Goal: Task Accomplishment & Management: Use online tool/utility

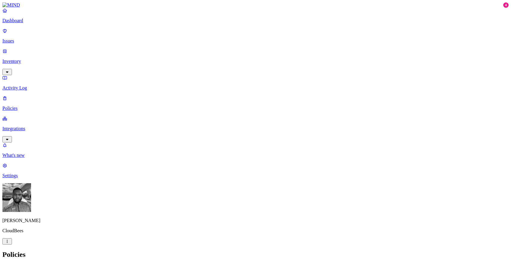
click at [47, 23] on p "Dashboard" at bounding box center [255, 20] width 507 height 5
click at [29, 38] on p "Issues" at bounding box center [255, 40] width 507 height 5
click at [238, 49] on div "Critical" at bounding box center [238, 54] width 0 height 17
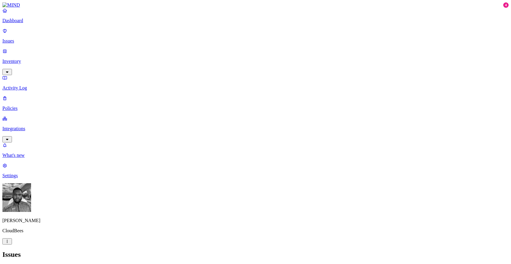
click at [305, 250] on h2 "Issues" at bounding box center [255, 254] width 507 height 8
click at [37, 23] on p "Dashboard" at bounding box center [255, 20] width 507 height 5
click at [28, 40] on link "Issues" at bounding box center [255, 36] width 507 height 16
click at [240, 51] on img at bounding box center [240, 53] width 5 height 5
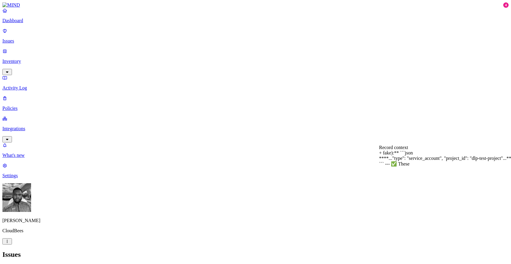
click at [22, 59] on p "Inventory" at bounding box center [255, 61] width 507 height 5
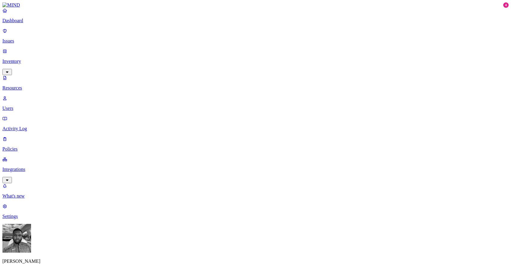
click at [25, 106] on p "Users" at bounding box center [255, 108] width 507 height 5
click at [18, 126] on p "Activity Log" at bounding box center [255, 128] width 507 height 5
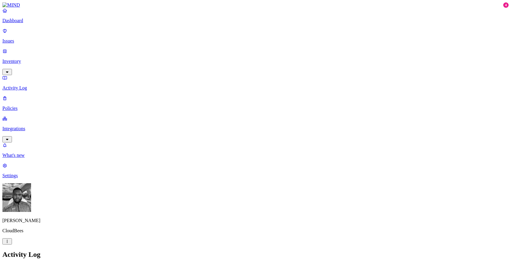
scroll to position [153, 0]
click at [27, 126] on p "Integrations" at bounding box center [255, 128] width 507 height 5
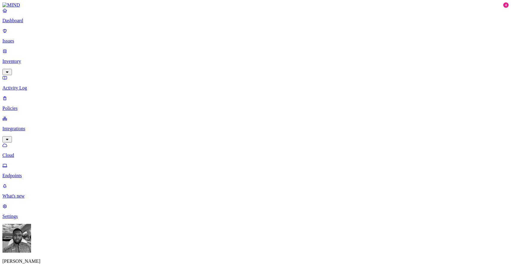
click at [31, 163] on link "Endpoints" at bounding box center [255, 171] width 507 height 16
click at [28, 23] on p "Dashboard" at bounding box center [255, 20] width 507 height 5
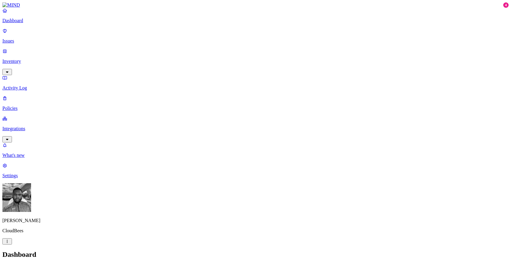
click at [52, 116] on link "Integrations" at bounding box center [255, 129] width 507 height 26
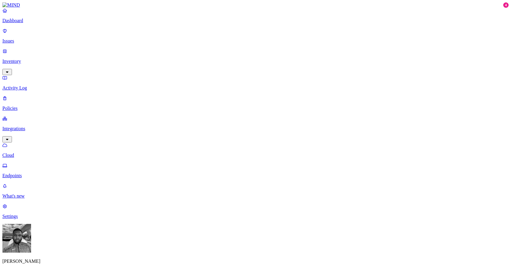
click at [25, 95] on link "Policies" at bounding box center [255, 103] width 507 height 16
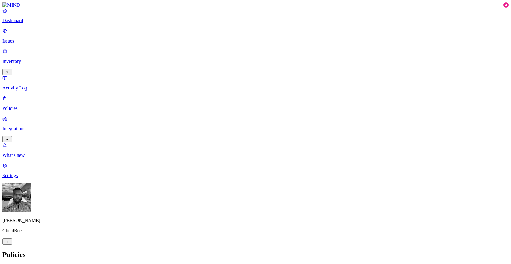
click at [12, 23] on link "Dashboard" at bounding box center [255, 16] width 507 height 16
click at [34, 59] on p "Inventory" at bounding box center [255, 61] width 507 height 5
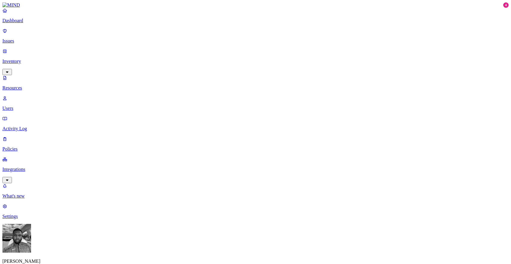
click at [36, 38] on p "Issues" at bounding box center [255, 40] width 507 height 5
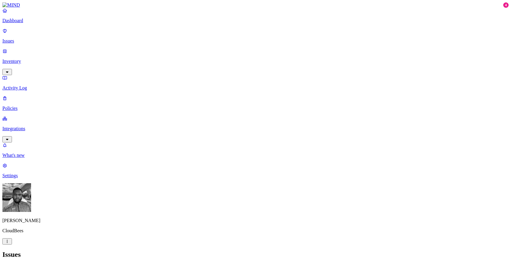
click at [300, 250] on div "Issues" at bounding box center [255, 254] width 507 height 8
click at [35, 23] on p "Dashboard" at bounding box center [255, 20] width 507 height 5
click at [47, 126] on p "Integrations" at bounding box center [255, 128] width 507 height 5
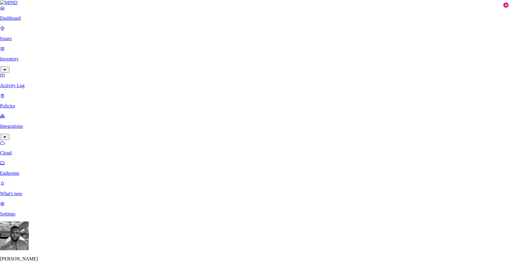
drag, startPoint x: 198, startPoint y: 134, endPoint x: 205, endPoint y: 134, distance: 7.5
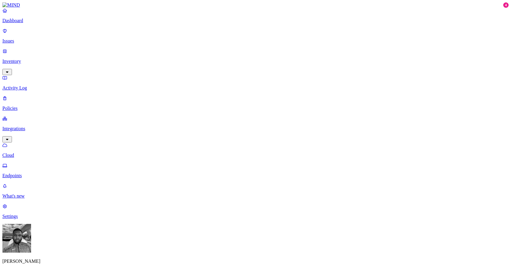
click at [29, 23] on p "Dashboard" at bounding box center [255, 20] width 507 height 5
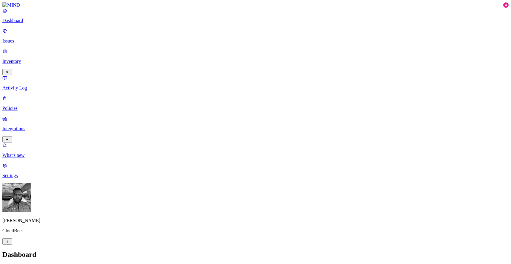
click at [17, 38] on p "Issues" at bounding box center [255, 40] width 507 height 5
click at [238, 48] on div "Critical" at bounding box center [238, 54] width 0 height 17
click at [232, 263] on div "All Exposure Exfiltration Insider threat" at bounding box center [255, 267] width 507 height 7
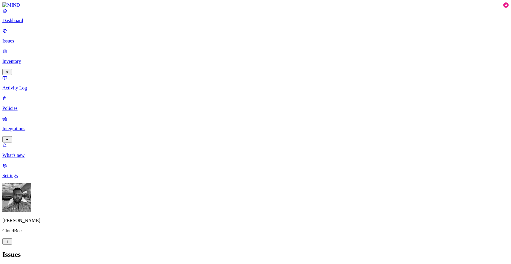
scroll to position [116, 0]
click at [238, 63] on div "High" at bounding box center [238, 71] width 0 height 17
click at [238, 50] on div "Critical" at bounding box center [238, 55] width 0 height 18
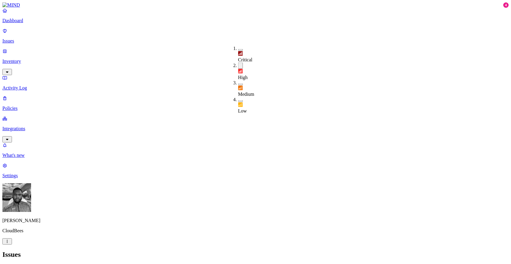
click at [38, 116] on link "Integrations" at bounding box center [255, 129] width 507 height 26
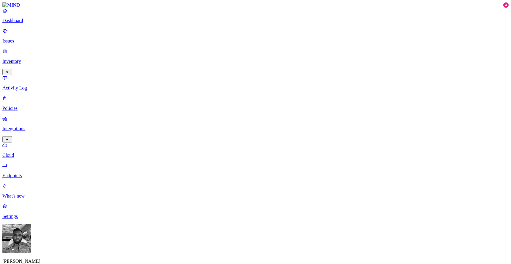
click at [37, 173] on p "Endpoints" at bounding box center [255, 175] width 507 height 5
click at [33, 23] on link "Dashboard" at bounding box center [255, 16] width 507 height 16
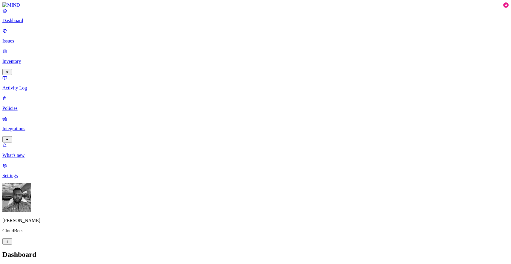
click at [167, 250] on h2 "Dashboard" at bounding box center [255, 254] width 507 height 8
click at [31, 95] on link "Policies" at bounding box center [255, 103] width 507 height 16
click at [33, 126] on p "Integrations" at bounding box center [255, 128] width 507 height 5
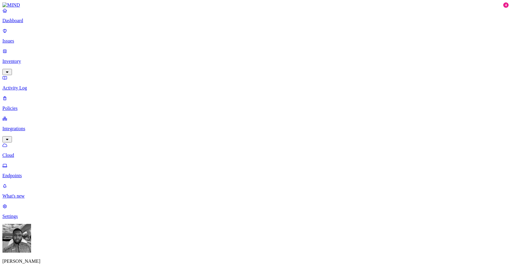
click at [34, 173] on p "Endpoints" at bounding box center [255, 175] width 507 height 5
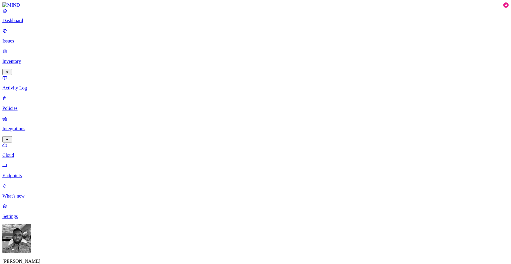
click at [41, 23] on link "Dashboard" at bounding box center [255, 16] width 507 height 16
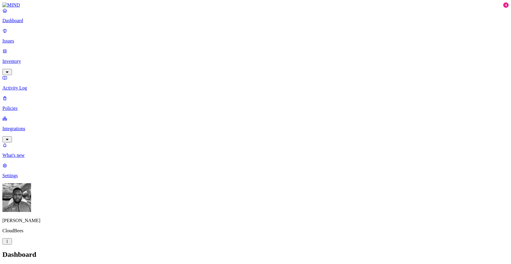
click at [55, 116] on link "Integrations" at bounding box center [255, 129] width 507 height 26
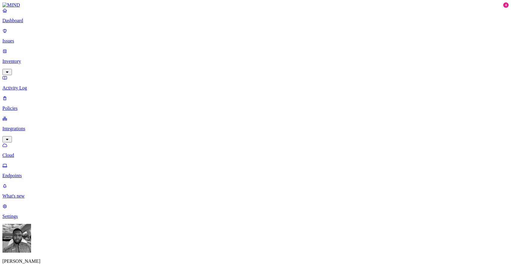
click at [45, 173] on p "Endpoints" at bounding box center [255, 175] width 507 height 5
click at [11, 142] on link "Cloud" at bounding box center [255, 150] width 507 height 16
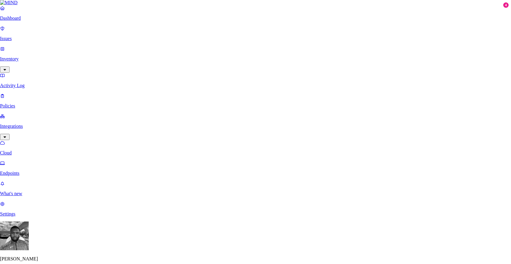
type input "CloudBees Okta"
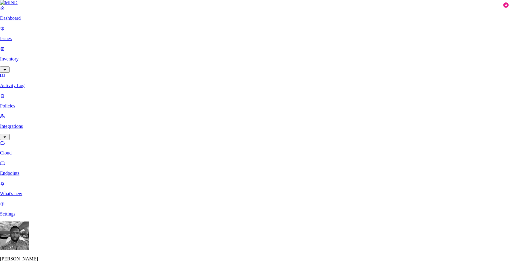
type input "h"
type input "https://cloudbees.com"
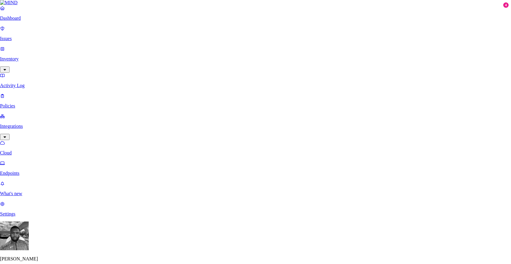
type input "f"
type input "https://cloudbees.okta.com"
paste input "0oar0q30ihgfumryI5d7"
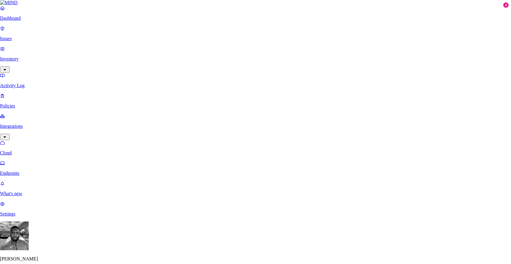
type input "0oar0q30ihgfumryI5d7"
paste input "AzriXhLazKwqA2n4n0t4Mmysg1odQSIwP4VhTcDhQKs6C9WU8nrmn95mLKEOK33h"
type input "AzriXhLazKwqA2n4n0t4Mmysg1odQSIwP4VhTcDhQKs6C9WU8nrmn95mLKEOK33h"
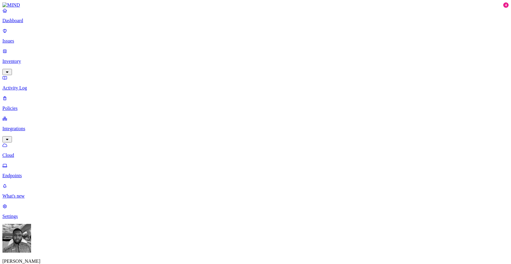
click at [35, 23] on p "Dashboard" at bounding box center [255, 20] width 507 height 5
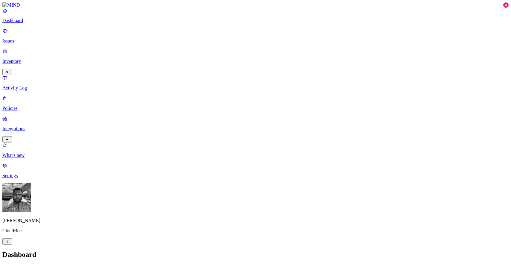
click at [33, 126] on p "Integrations" at bounding box center [255, 128] width 507 height 5
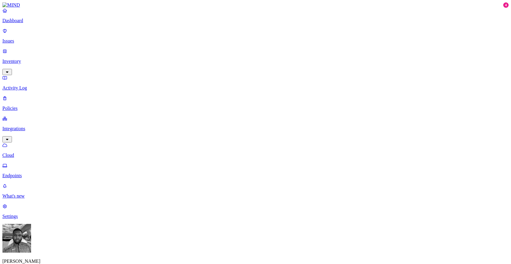
click at [33, 173] on p "Endpoints" at bounding box center [255, 175] width 507 height 5
click at [38, 152] on p "Cloud" at bounding box center [255, 154] width 507 height 5
click at [27, 219] on p "Settings" at bounding box center [255, 215] width 507 height 5
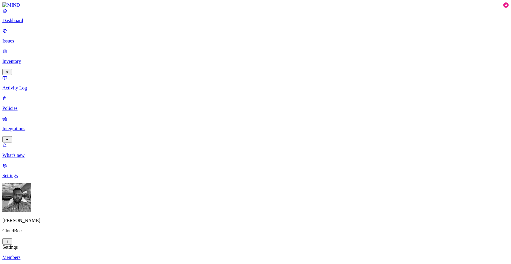
drag, startPoint x: 268, startPoint y: 57, endPoint x: 241, endPoint y: 53, distance: 27.4
drag, startPoint x: 370, startPoint y: 62, endPoint x: 377, endPoint y: 62, distance: 7.2
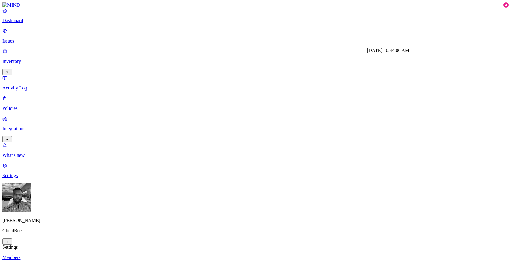
drag, startPoint x: 380, startPoint y: 61, endPoint x: 368, endPoint y: 60, distance: 12.0
click at [28, 23] on p "Dashboard" at bounding box center [255, 20] width 507 height 5
click at [15, 126] on p "Integrations" at bounding box center [255, 128] width 507 height 5
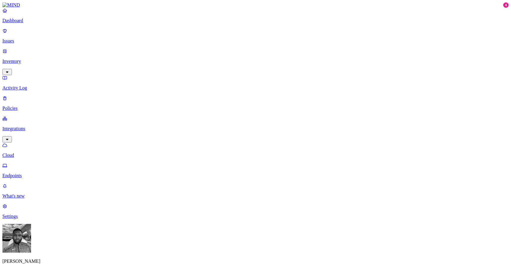
click at [22, 173] on p "Endpoints" at bounding box center [255, 175] width 507 height 5
click at [22, 152] on p "Cloud" at bounding box center [255, 154] width 507 height 5
click at [8, 23] on link "Dashboard" at bounding box center [255, 16] width 507 height 16
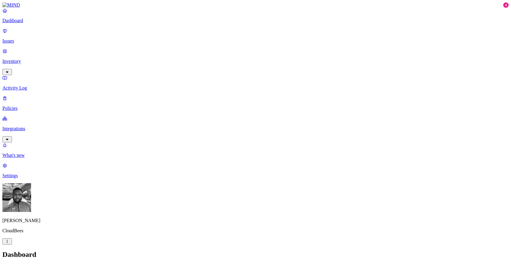
click at [9, 116] on link "Integrations" at bounding box center [255, 129] width 507 height 26
